Goal: Task Accomplishment & Management: Manage account settings

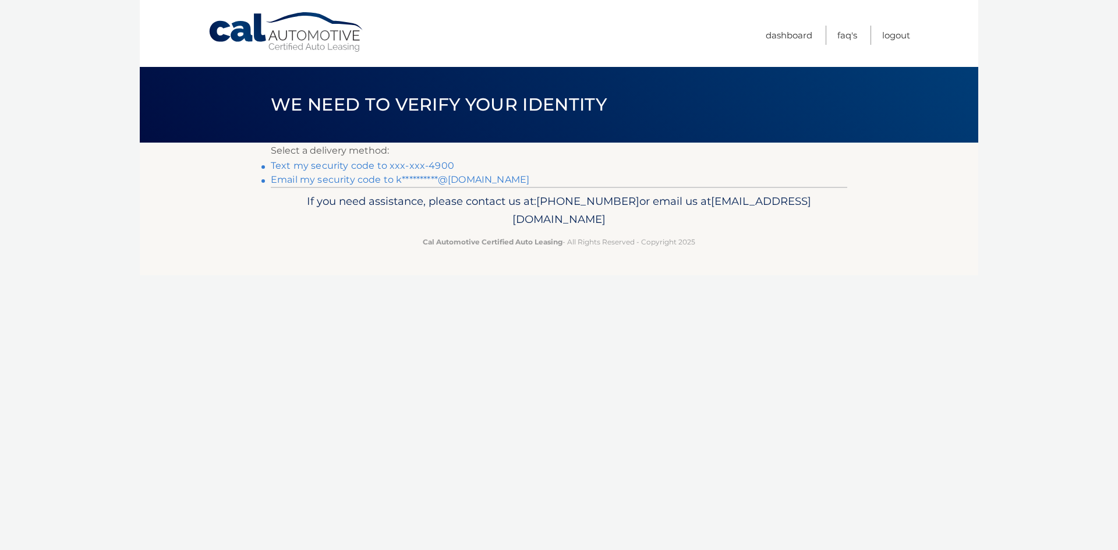
click at [352, 164] on link "Text my security code to xxx-xxx-4900" at bounding box center [362, 165] width 183 height 11
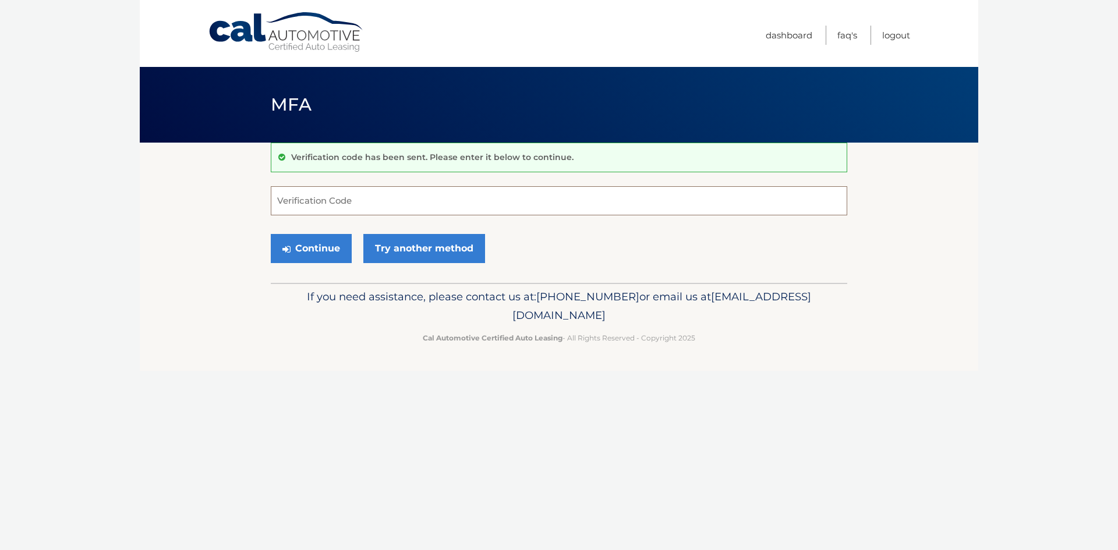
click at [372, 203] on input "Verification Code" at bounding box center [559, 200] width 577 height 29
type input "588072"
click at [323, 250] on button "Continue" at bounding box center [311, 248] width 81 height 29
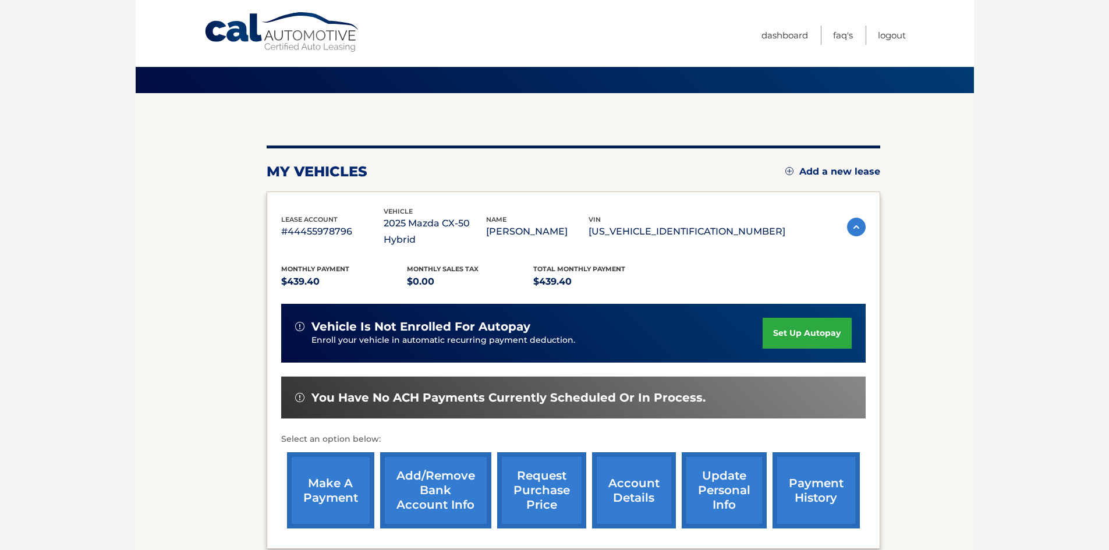
scroll to position [39, 0]
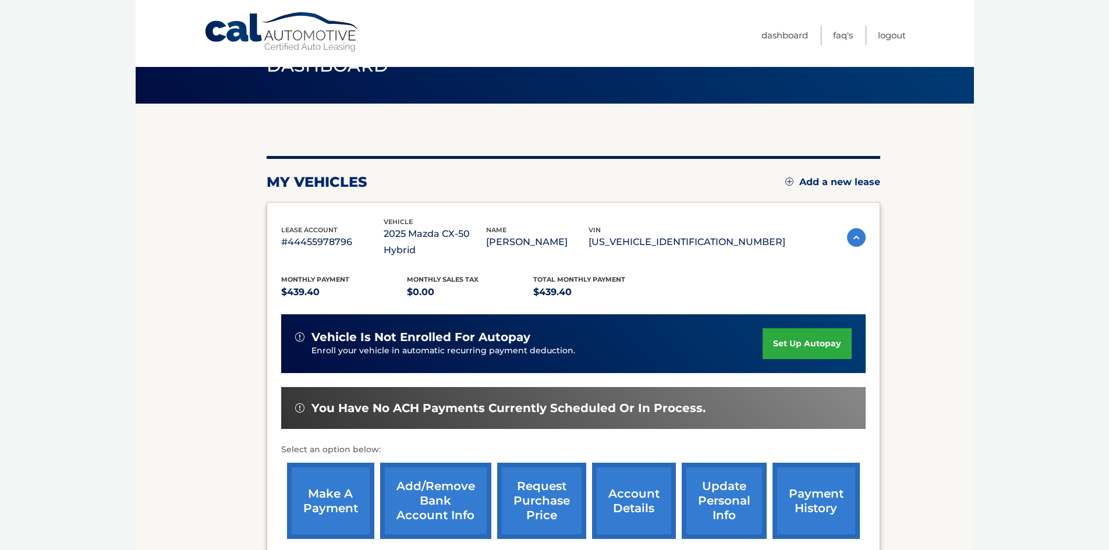
click at [796, 330] on link "set up autopay" at bounding box center [807, 343] width 89 height 31
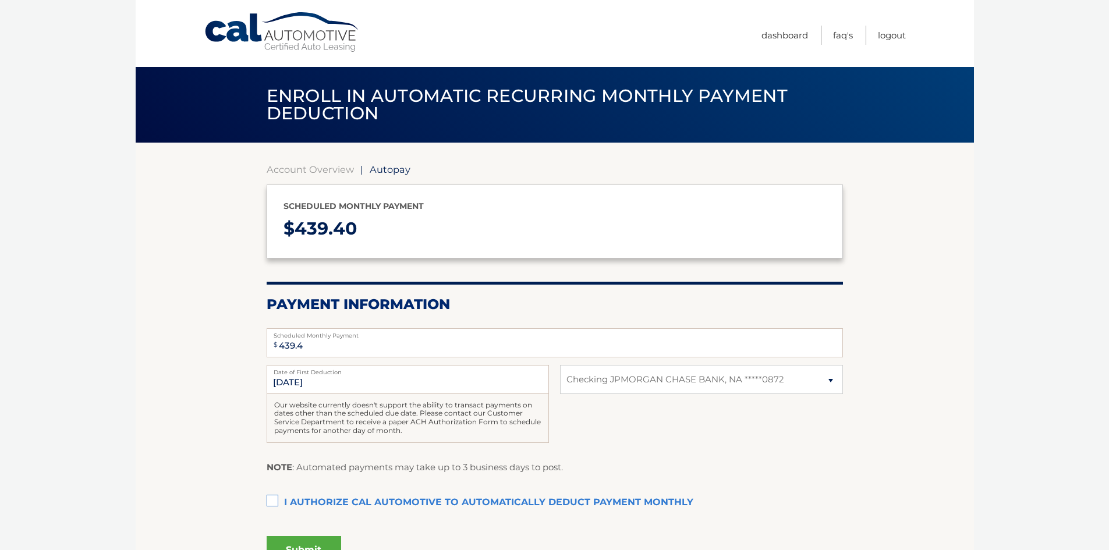
select select "MWEzMDljZDgtZjI0Ny00MDVjLWIyMGUtMWQ3YTI0NzBmYWFm"
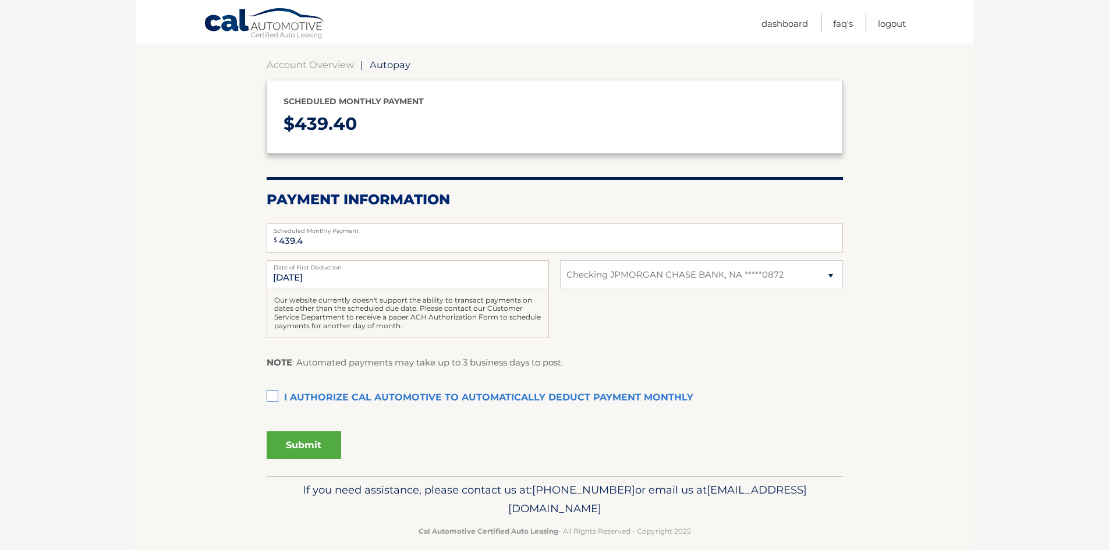
scroll to position [116, 0]
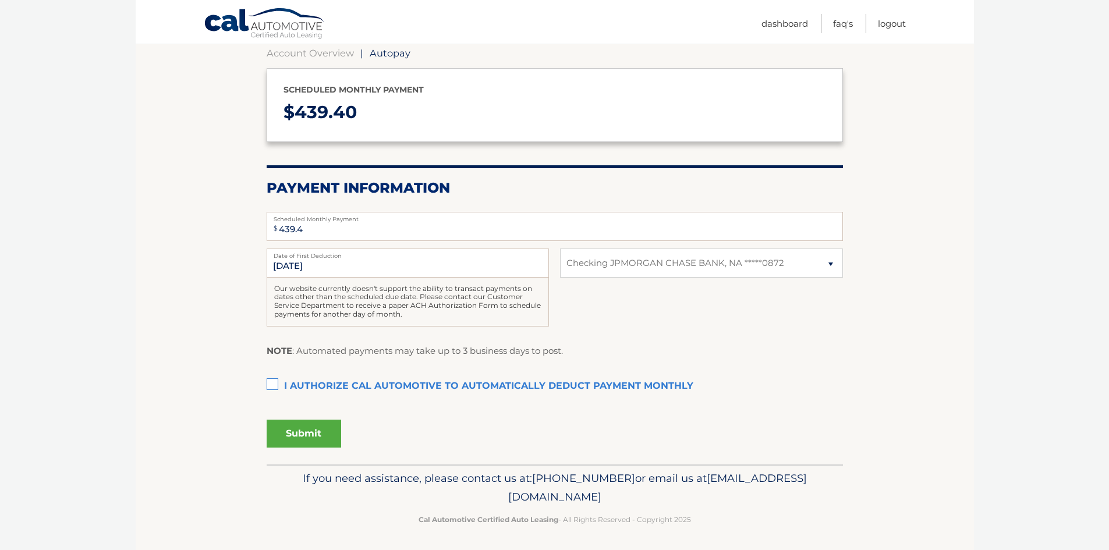
click at [271, 388] on label "I authorize cal automotive to automatically deduct payment monthly This checkbo…" at bounding box center [555, 386] width 577 height 23
click at [0, 0] on input "I authorize cal automotive to automatically deduct payment monthly This checkbo…" at bounding box center [0, 0] width 0 height 0
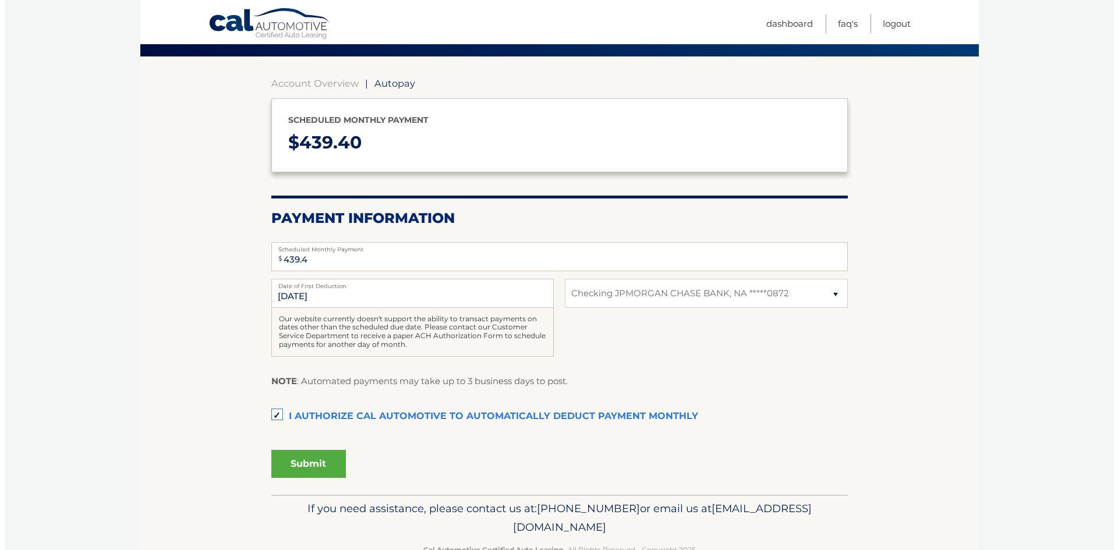
scroll to position [58, 0]
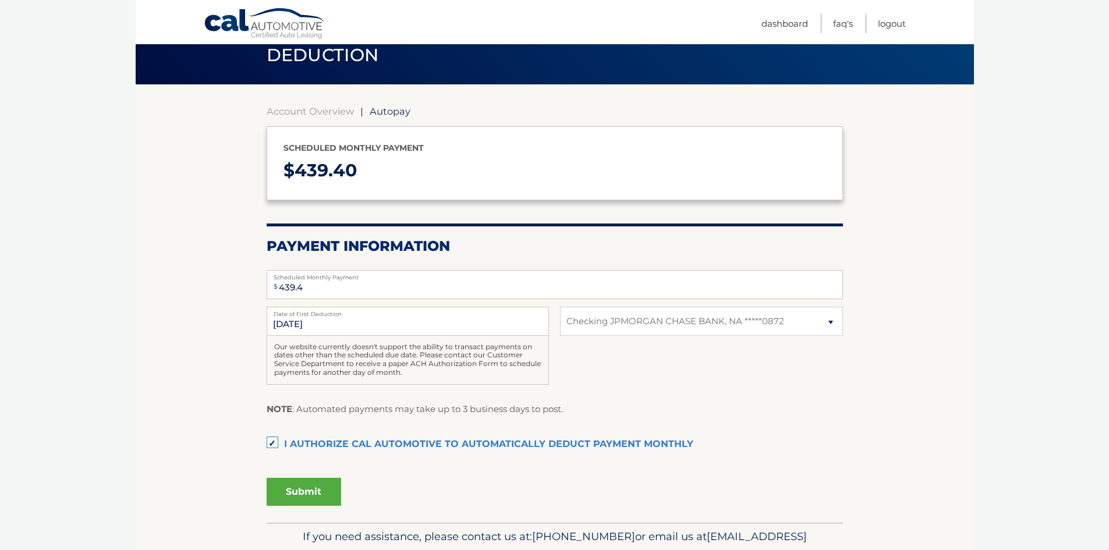
click at [284, 499] on button "Submit" at bounding box center [304, 492] width 75 height 28
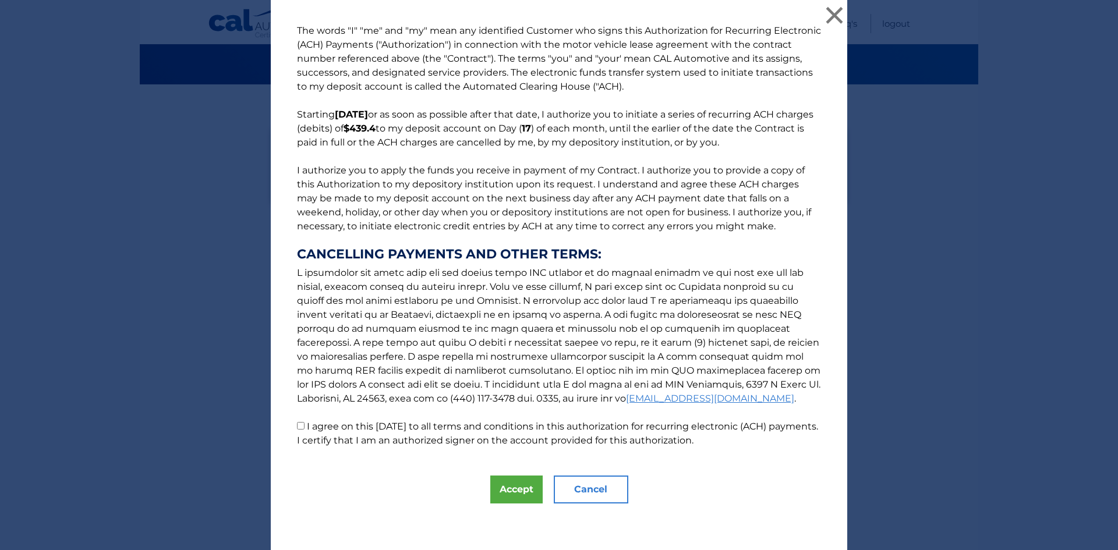
click at [297, 427] on input "I agree on this 10/12/2025 to all terms and conditions in this authorization fo…" at bounding box center [301, 426] width 8 height 8
checkbox input "true"
click at [510, 494] on button "Accept" at bounding box center [516, 490] width 52 height 28
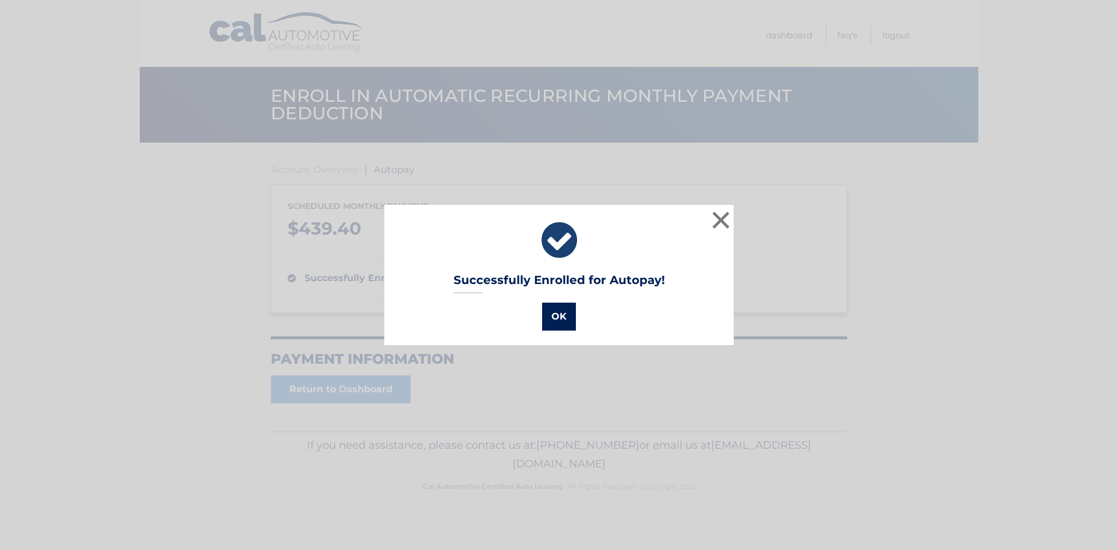
click at [554, 320] on button "OK" at bounding box center [559, 317] width 34 height 28
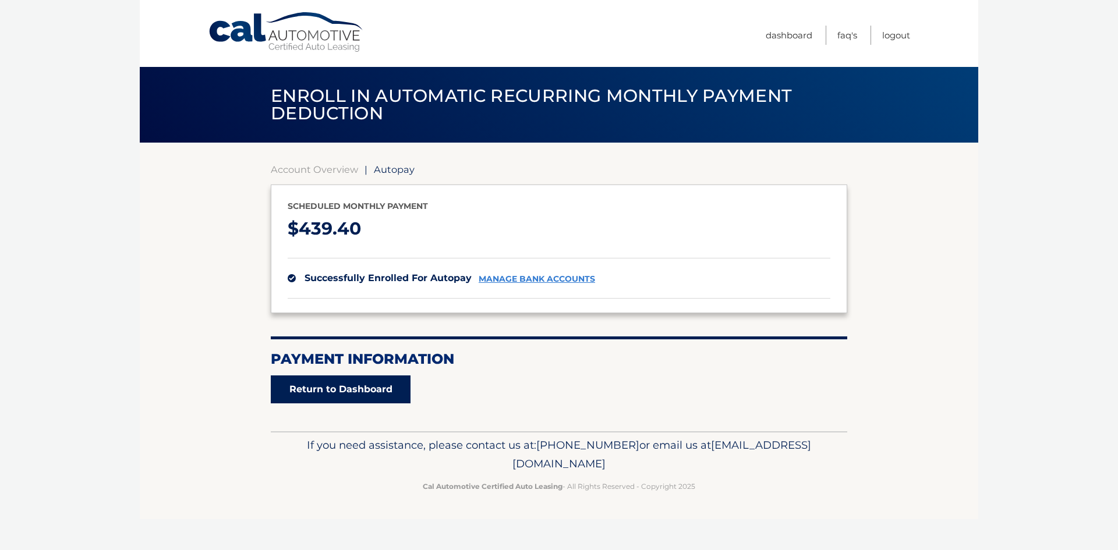
click at [349, 389] on link "Return to Dashboard" at bounding box center [341, 390] width 140 height 28
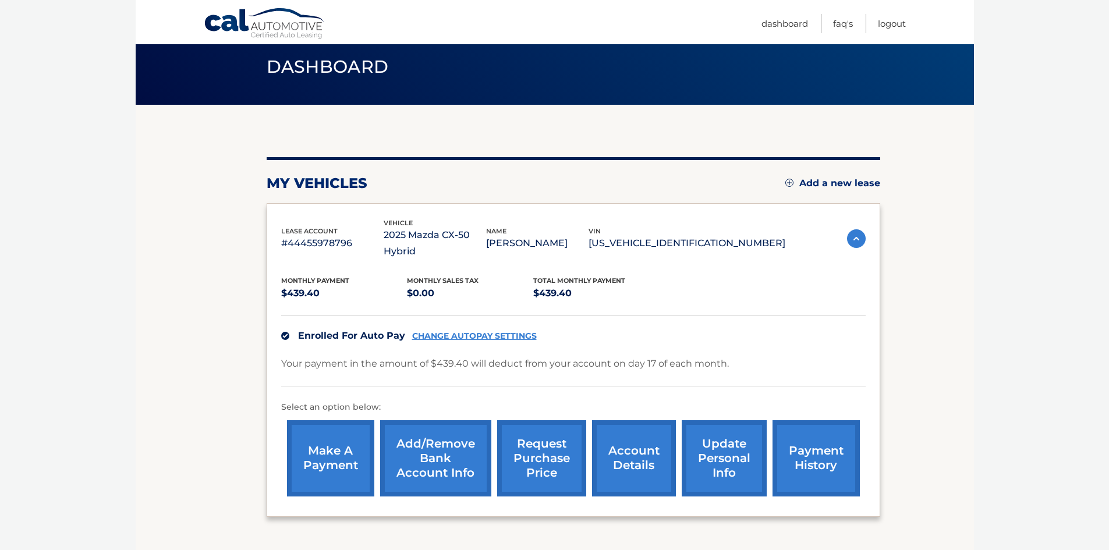
scroll to position [58, 0]
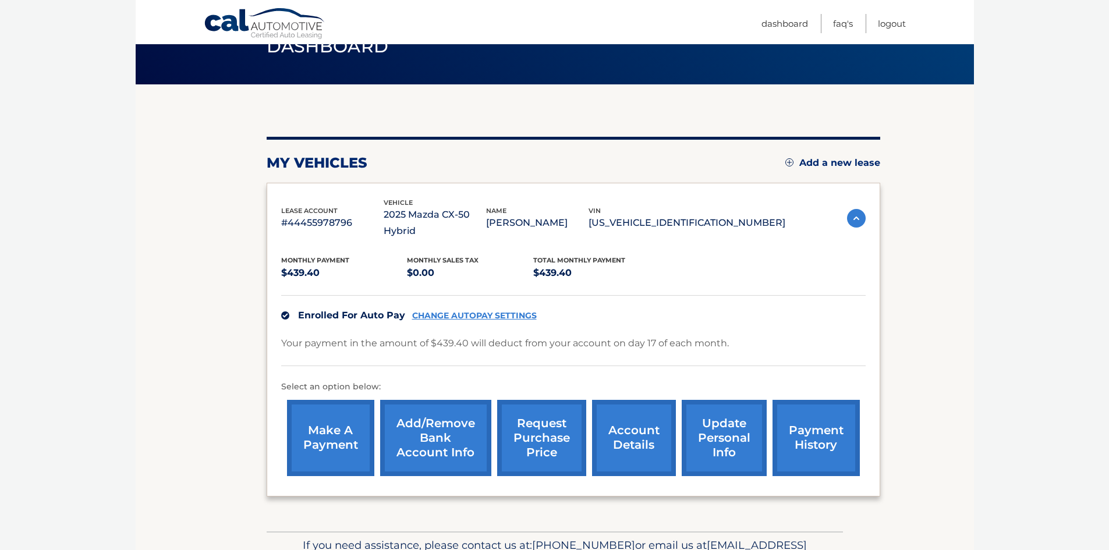
click at [626, 420] on link "account details" at bounding box center [634, 438] width 84 height 76
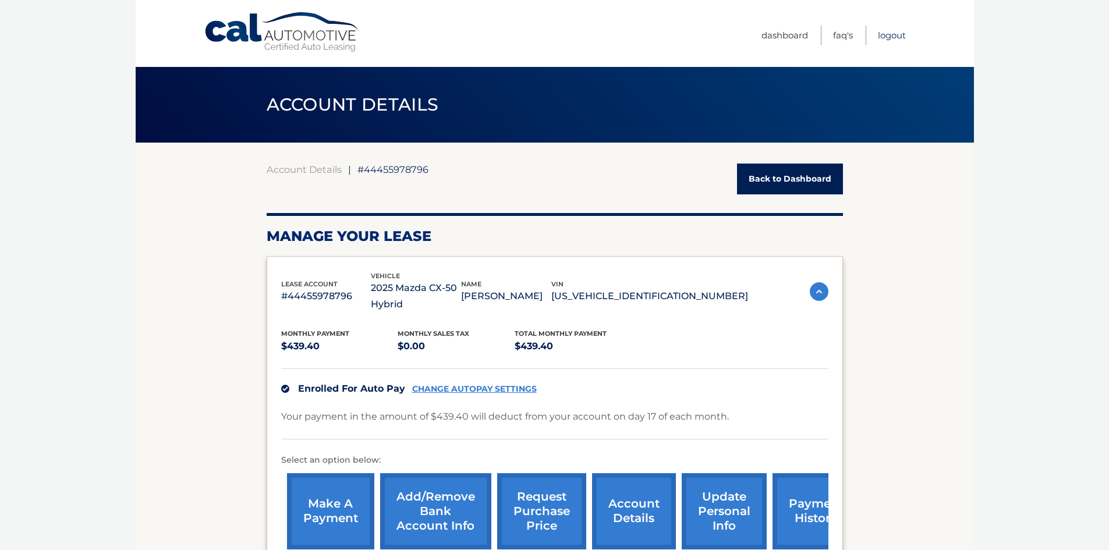
click at [897, 36] on link "Logout" at bounding box center [892, 35] width 28 height 19
